Goal: Download file/media

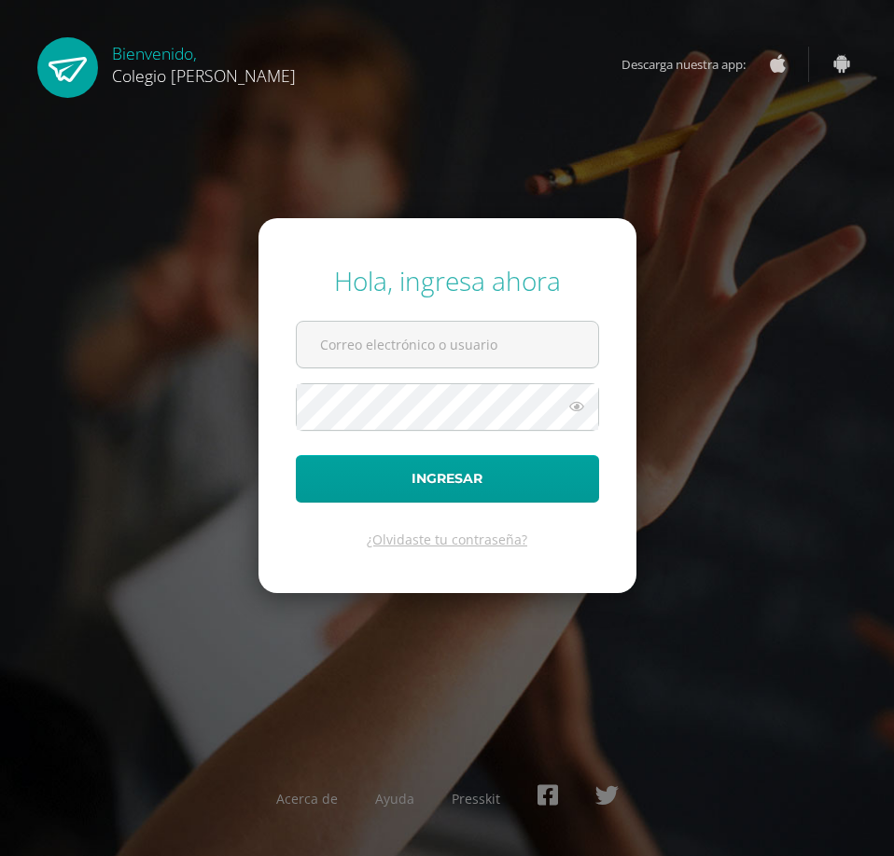
type input "COS00038@osoriosandoval.edu.gt"
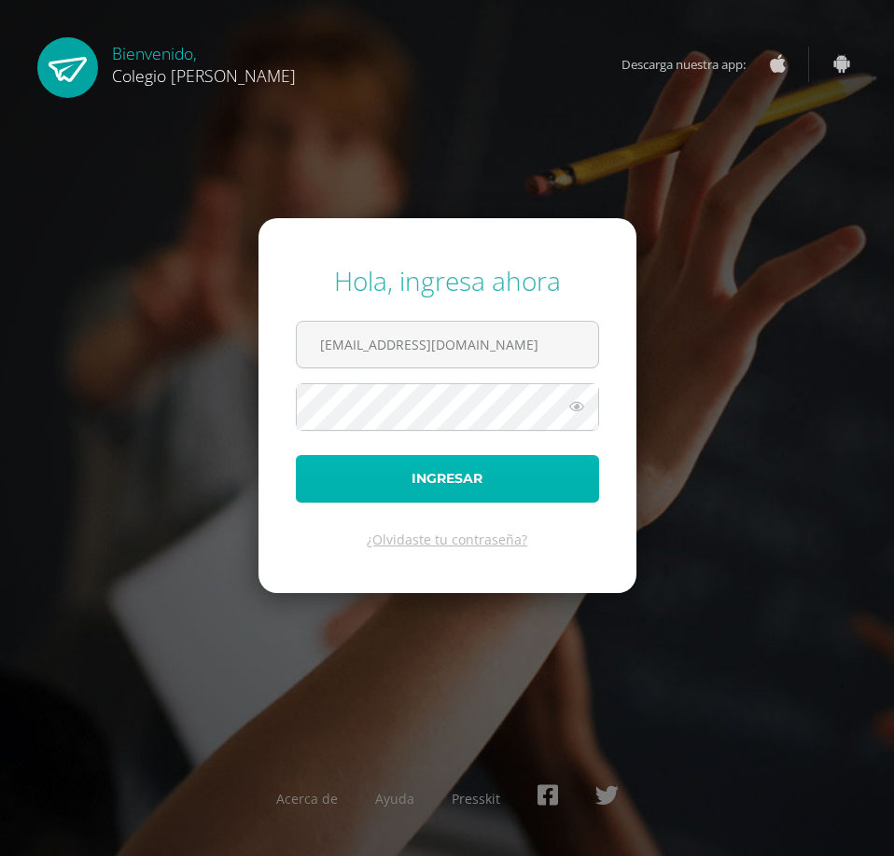
click at [498, 488] on button "Ingresar" at bounding box center [447, 479] width 303 height 48
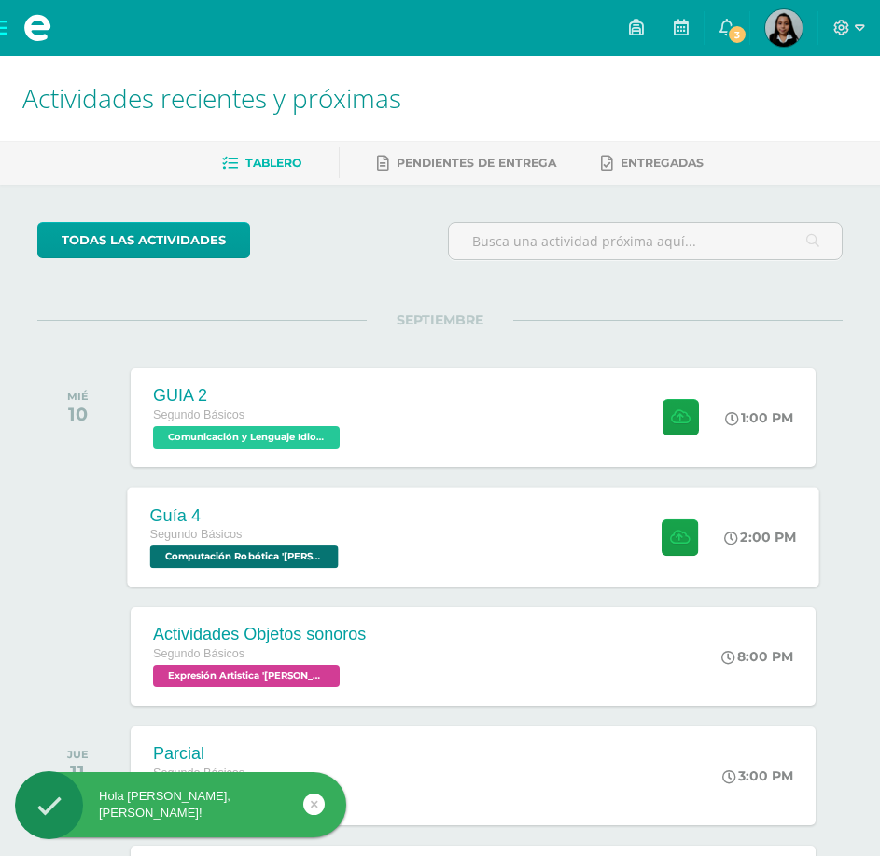
click at [399, 509] on div "Guía 4 Segundo Básicos Computación Robótica '[PERSON_NAME]' 2:00 PM Guía 4 Comp…" at bounding box center [473, 537] width 691 height 100
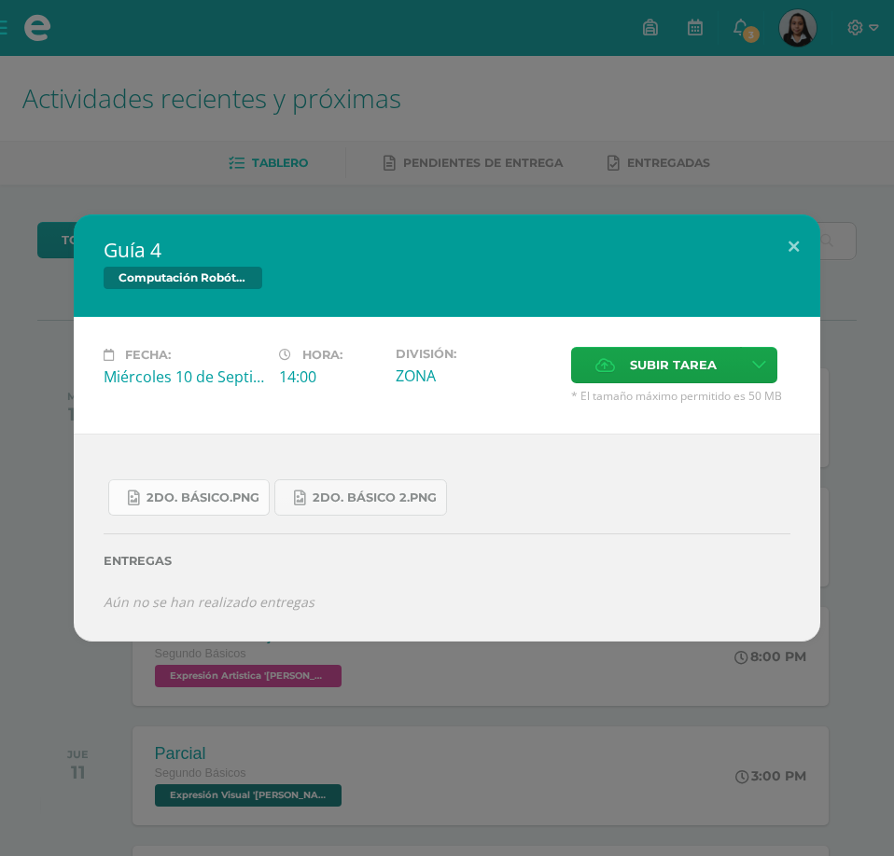
click at [208, 494] on span "2do. Básico.png" at bounding box center [202, 498] width 113 height 15
